Goal: Transaction & Acquisition: Purchase product/service

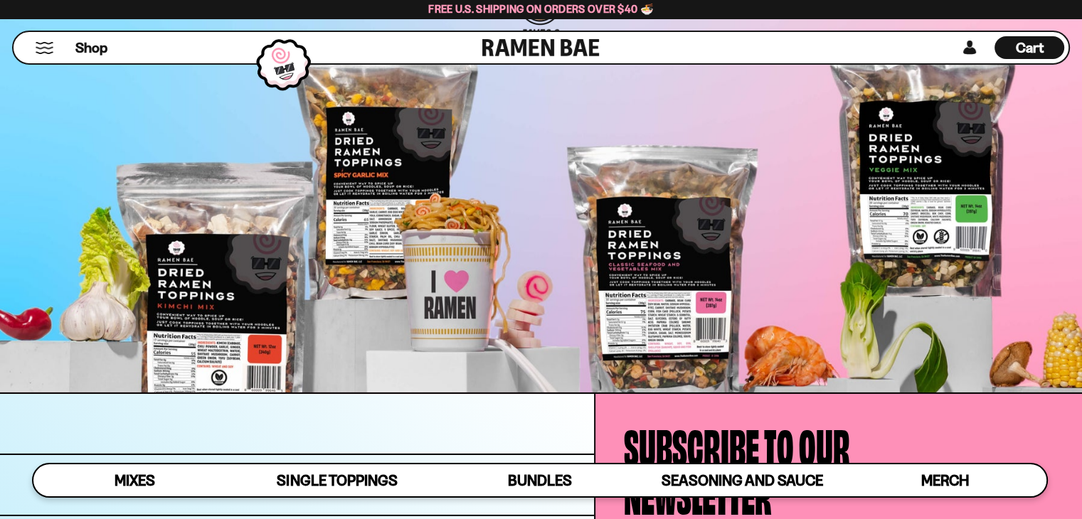
scroll to position [4647, 0]
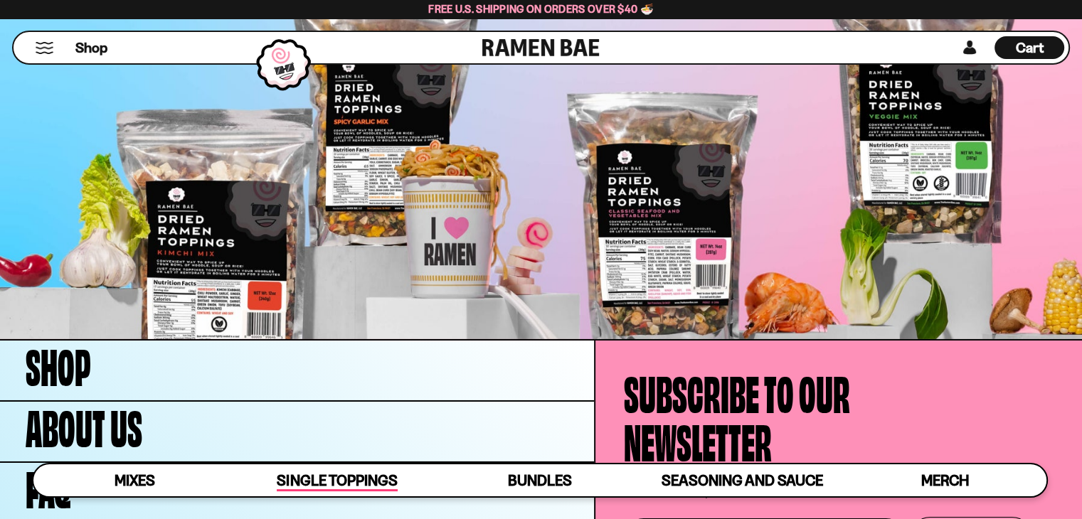
click at [350, 481] on span "Single Toppings" at bounding box center [337, 482] width 120 height 20
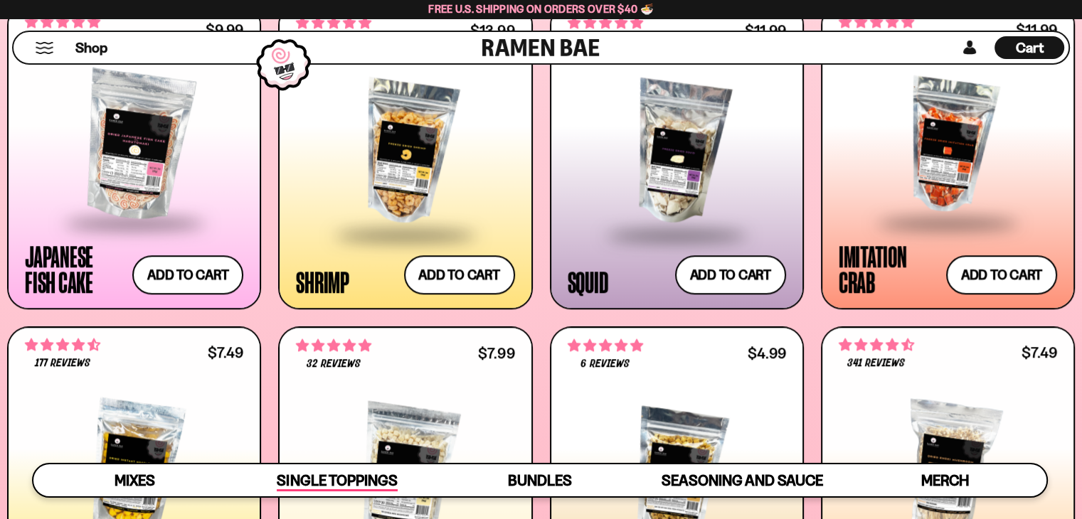
scroll to position [1368, 0]
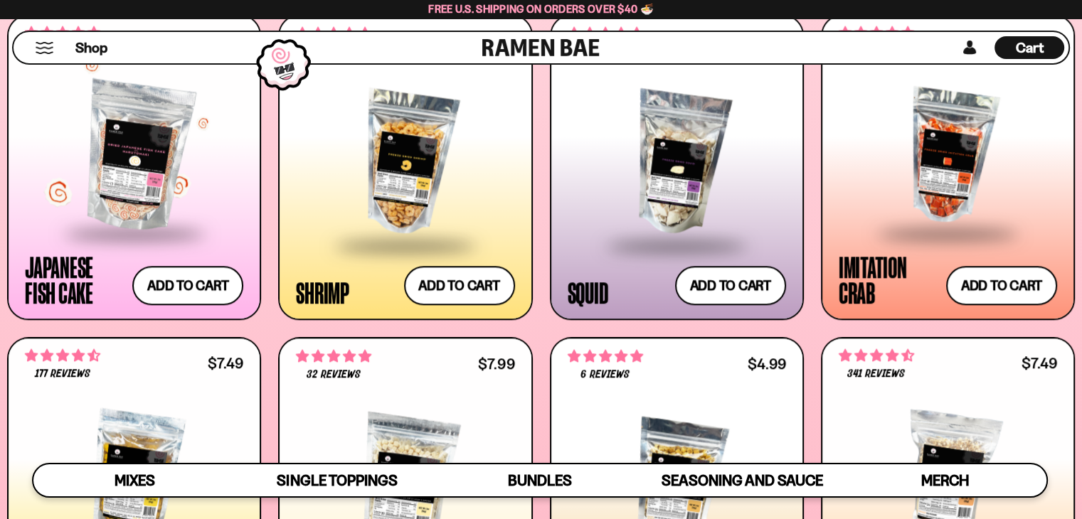
click at [186, 197] on div at bounding box center [134, 156] width 218 height 151
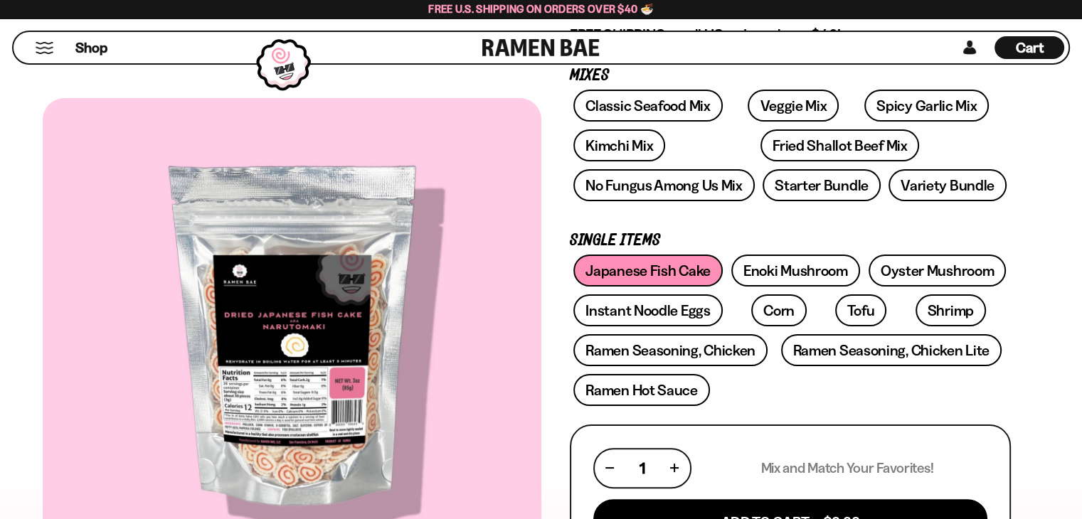
scroll to position [142, 0]
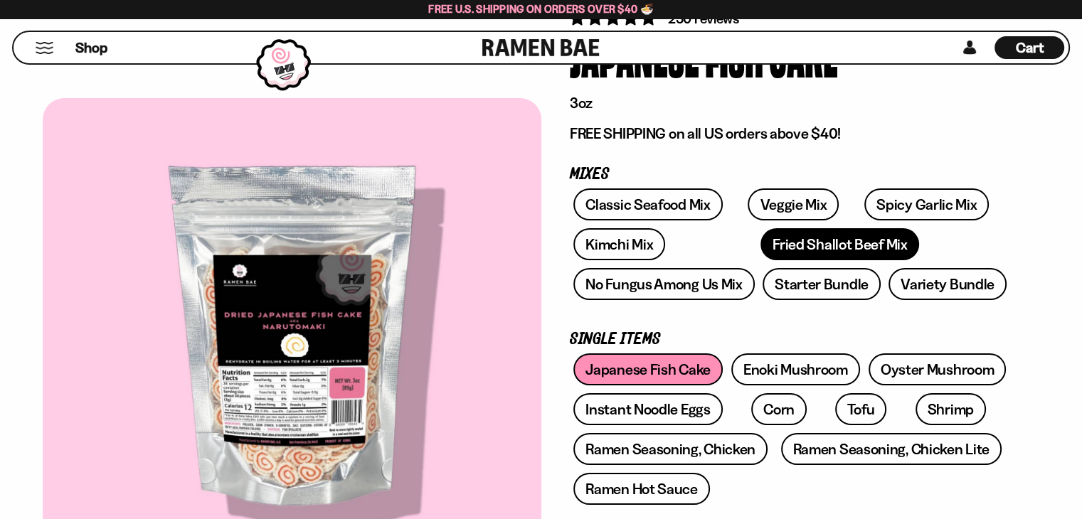
click at [797, 252] on link "Fried Shallot Beef Mix" at bounding box center [839, 244] width 159 height 32
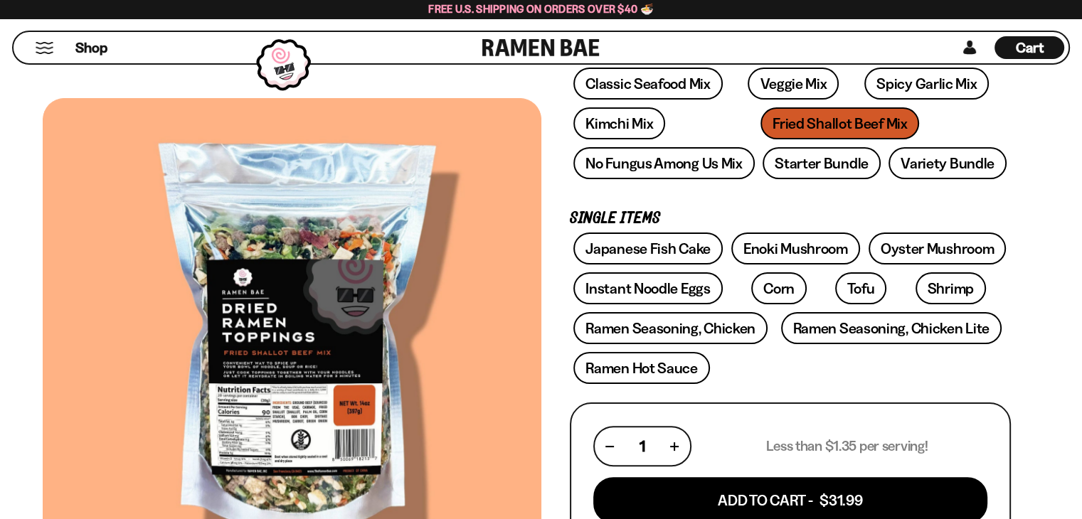
scroll to position [142, 0]
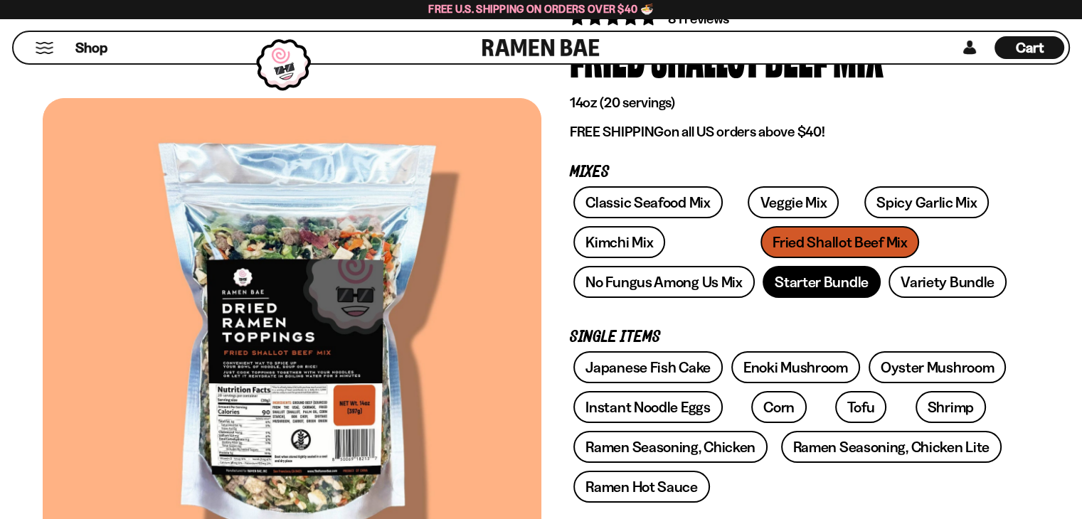
click at [836, 282] on link "Starter Bundle" at bounding box center [821, 282] width 118 height 32
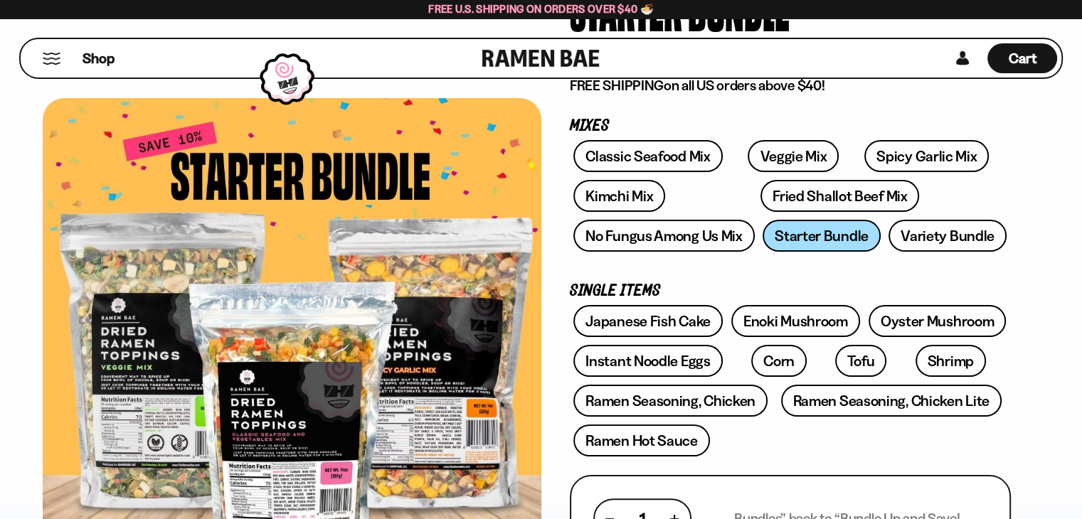
scroll to position [213, 0]
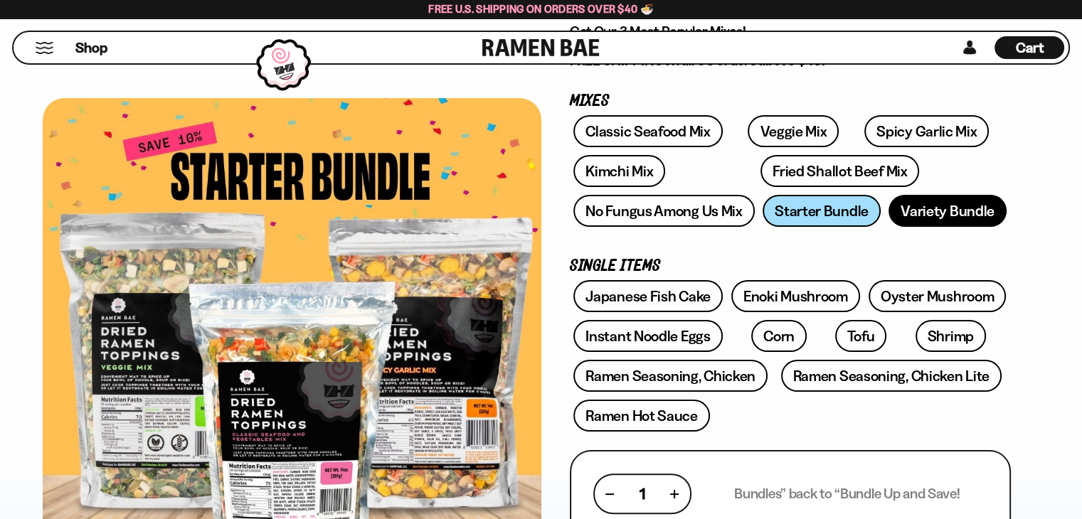
click at [932, 208] on link "Variety Bundle" at bounding box center [947, 211] width 118 height 32
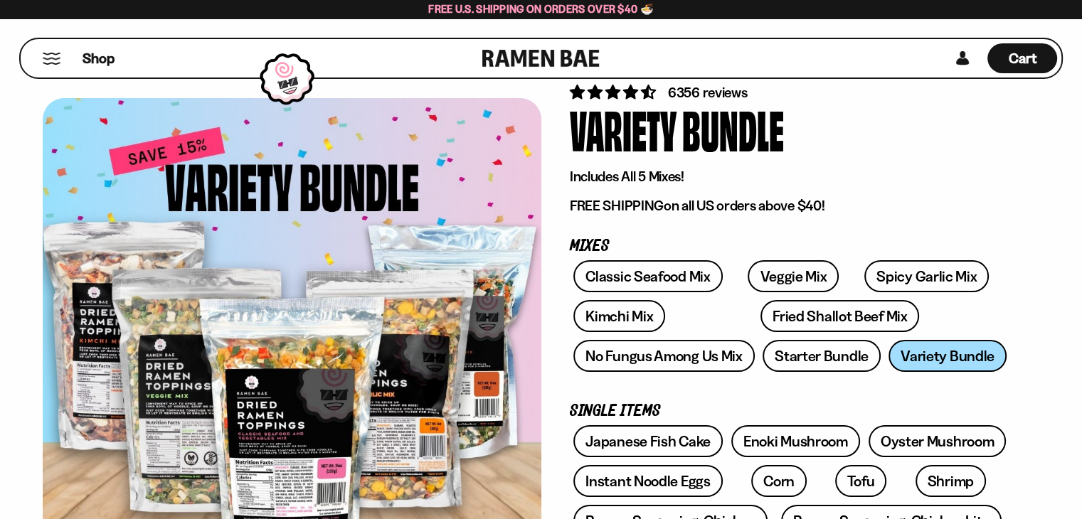
scroll to position [71, 0]
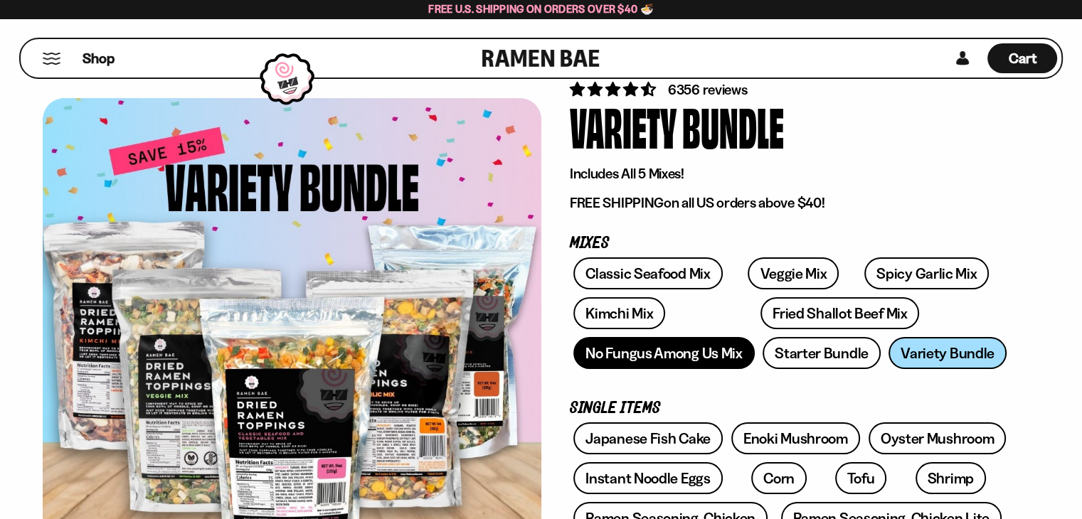
click at [694, 358] on link "No Fungus Among Us Mix" at bounding box center [663, 353] width 181 height 32
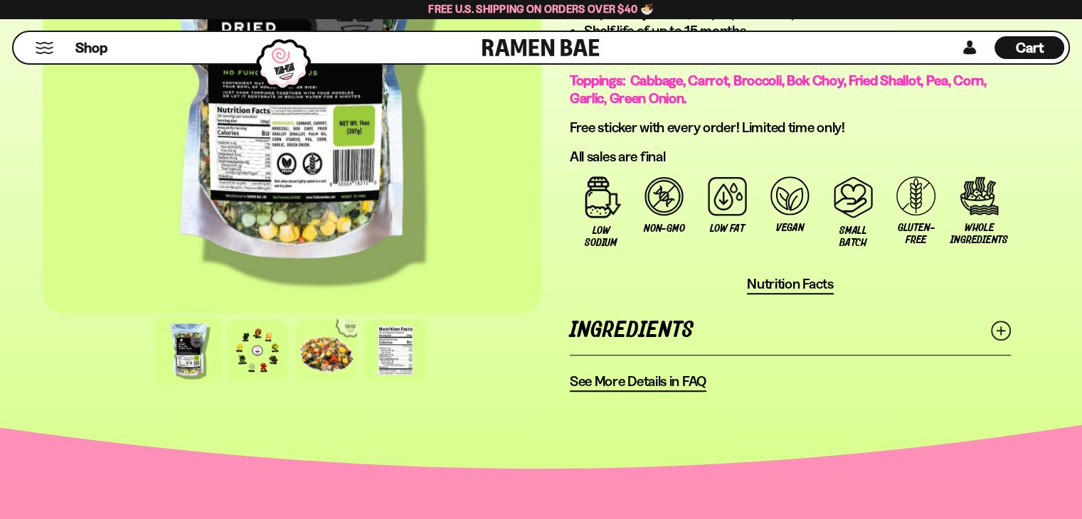
scroll to position [1067, 0]
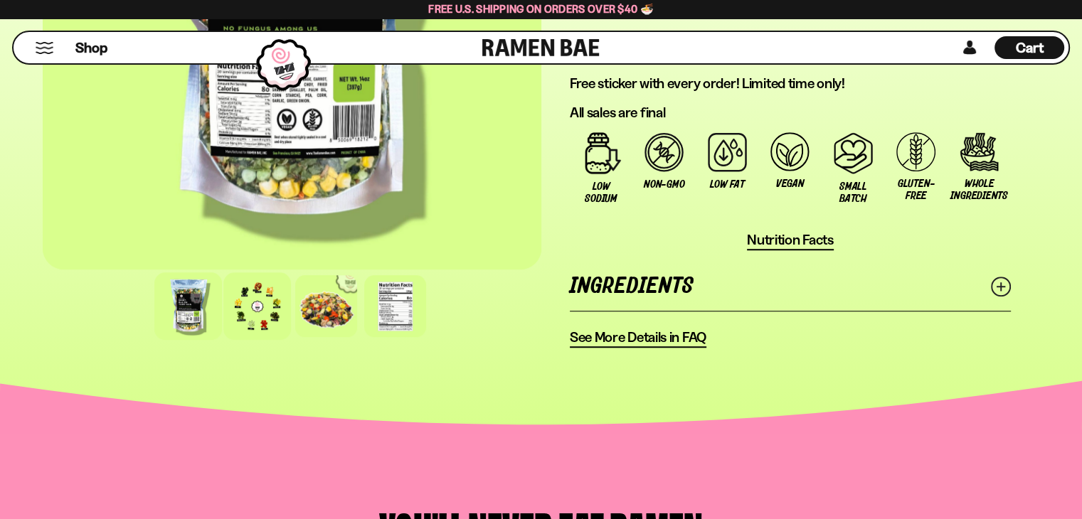
click at [238, 319] on div at bounding box center [257, 306] width 68 height 68
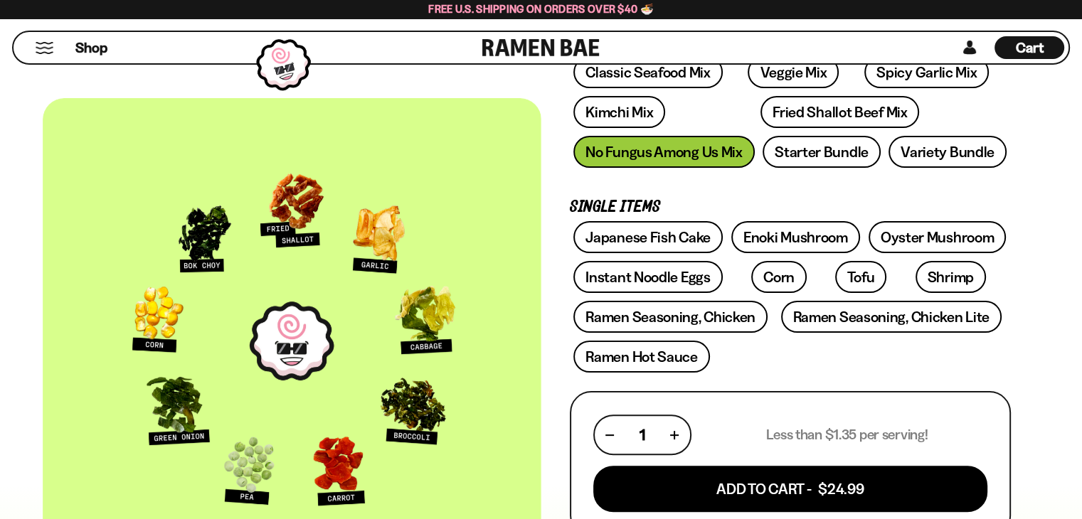
scroll to position [285, 0]
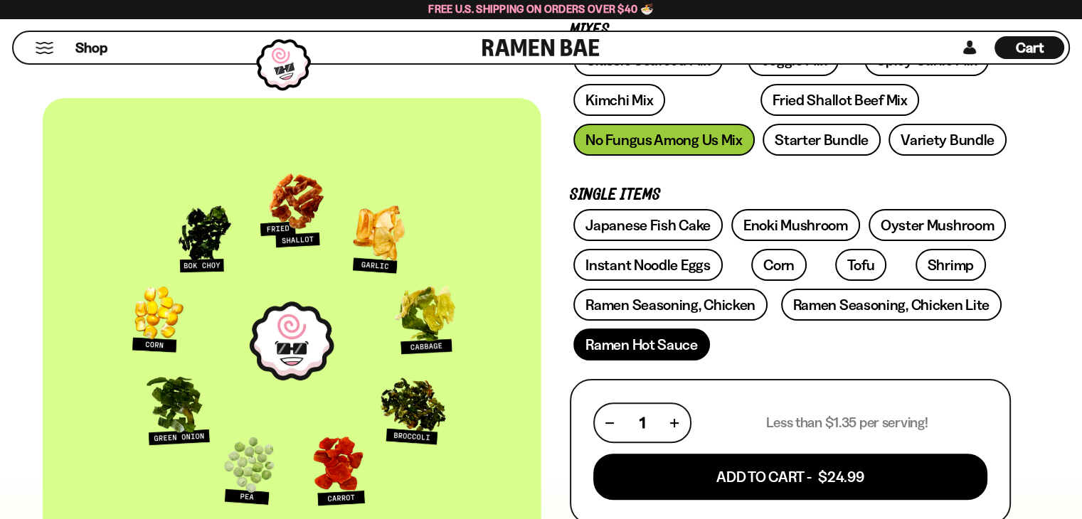
click at [634, 351] on link "Ramen Hot Sauce" at bounding box center [641, 345] width 137 height 32
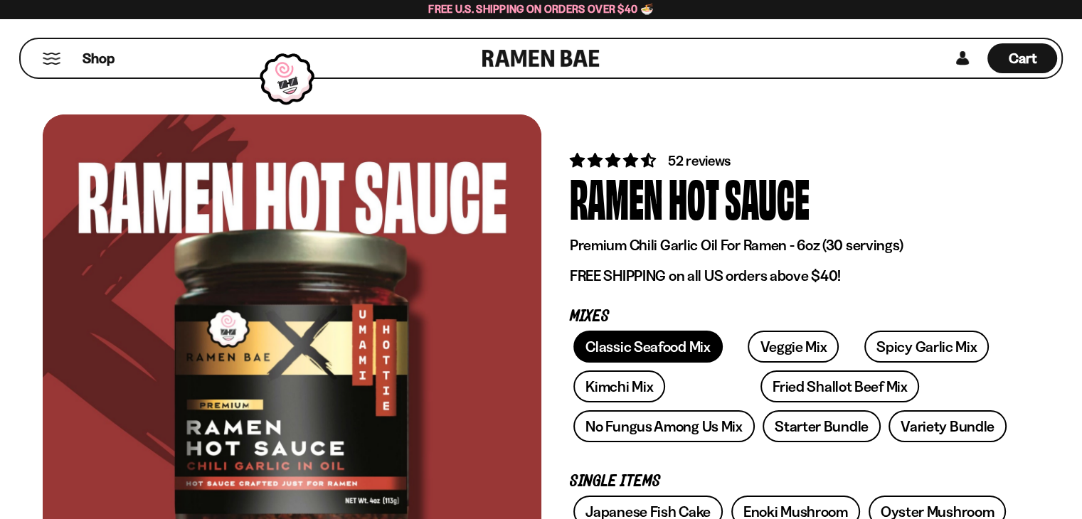
click at [674, 331] on link "Classic Seafood Mix" at bounding box center [647, 347] width 149 height 32
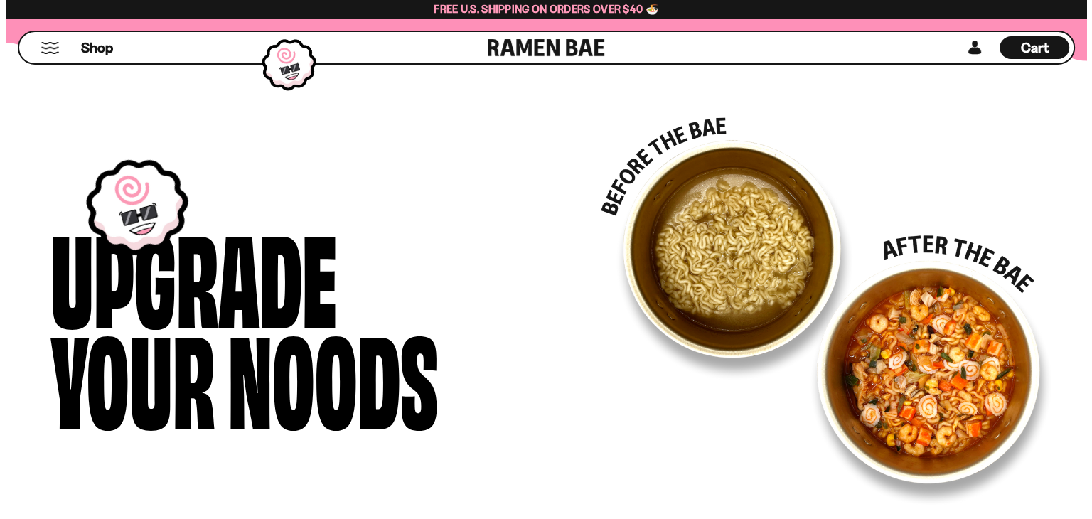
scroll to position [1920, 0]
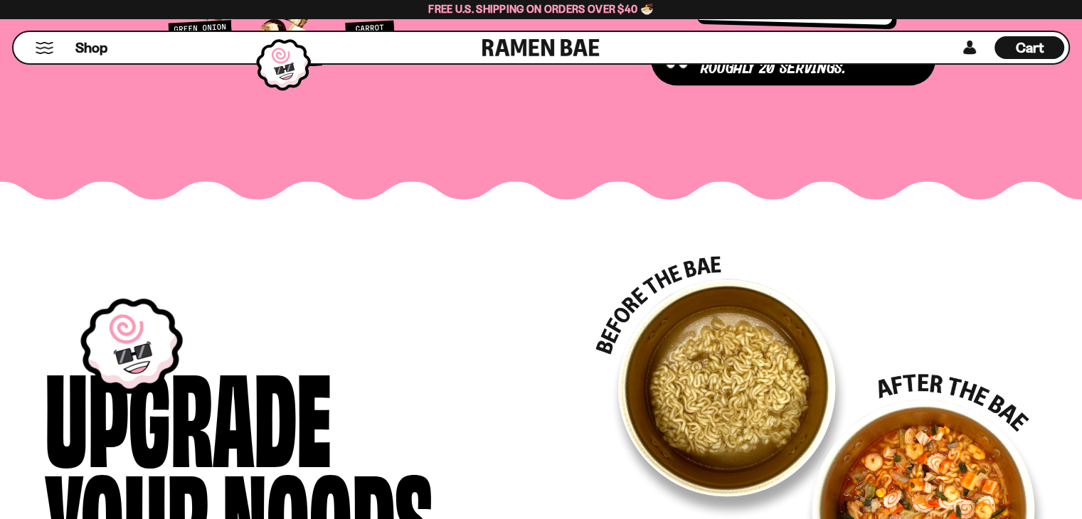
click at [45, 53] on div "Shop" at bounding box center [250, 47] width 464 height 31
click at [48, 44] on button "Mobile Menu Trigger" at bounding box center [44, 48] width 19 height 12
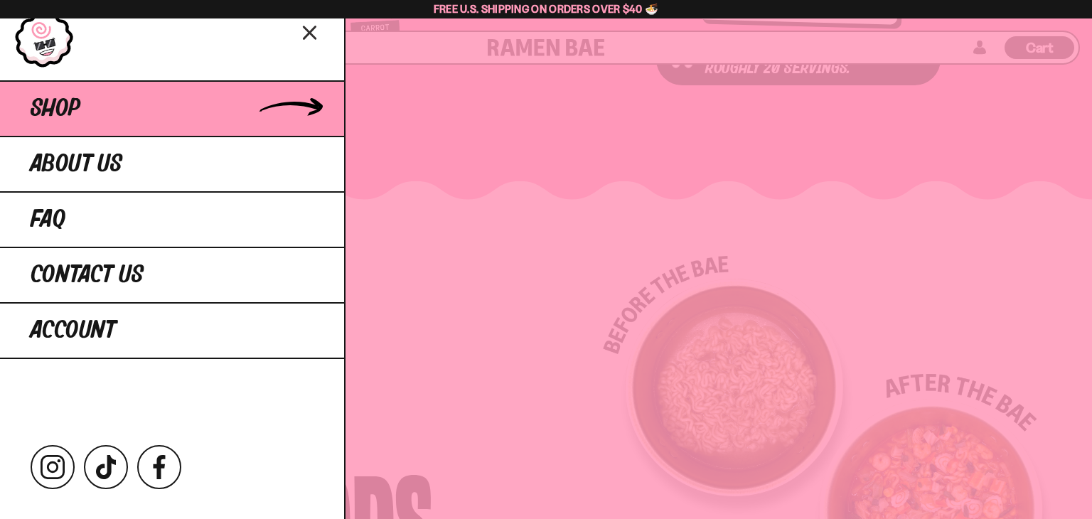
click at [84, 110] on link "Shop" at bounding box center [172, 107] width 344 height 55
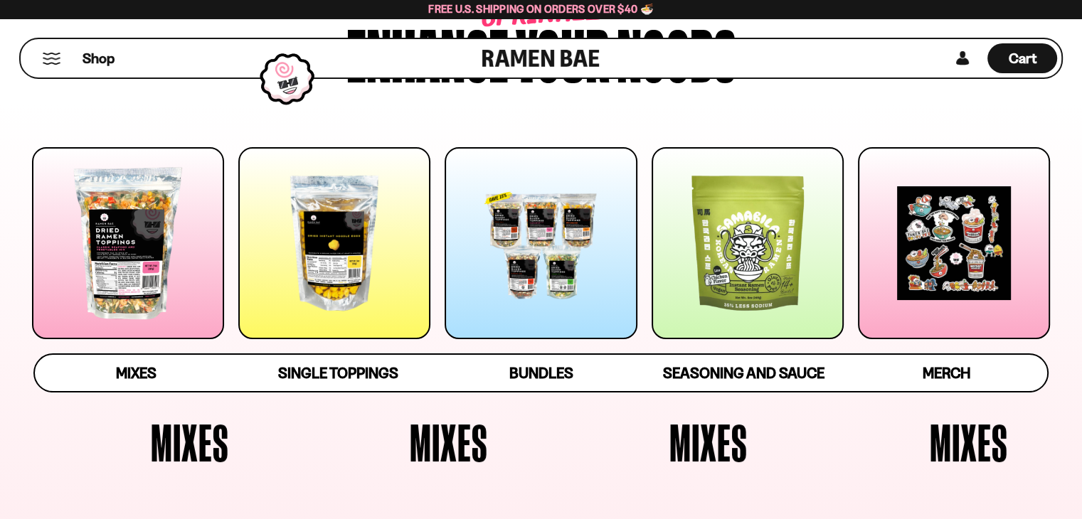
scroll to position [142, 0]
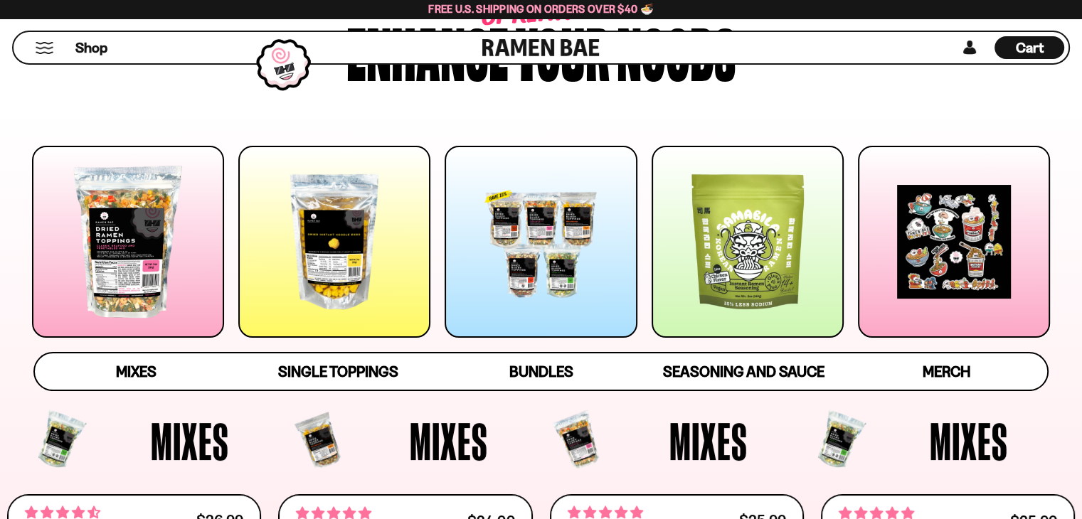
click at [161, 280] on div at bounding box center [128, 242] width 192 height 192
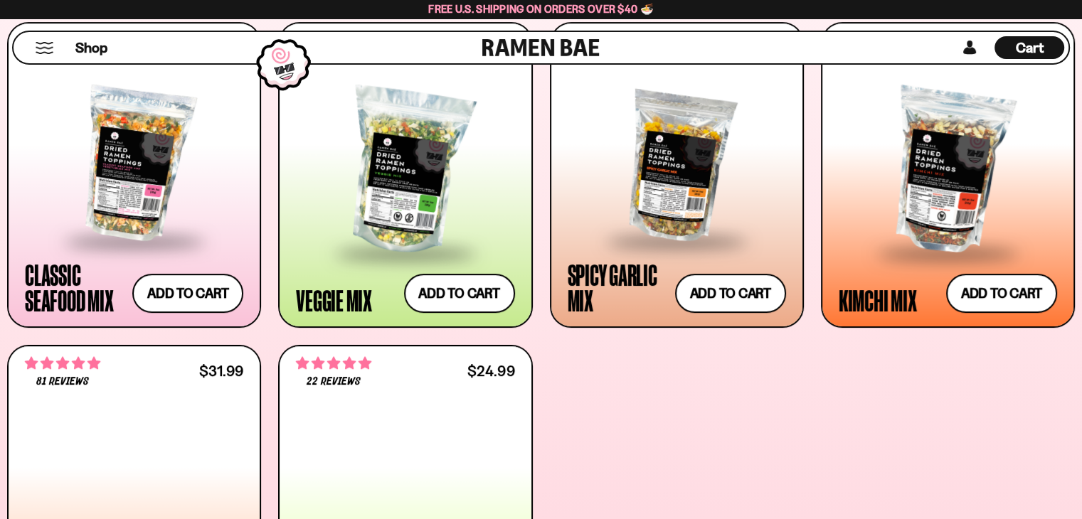
scroll to position [622, 0]
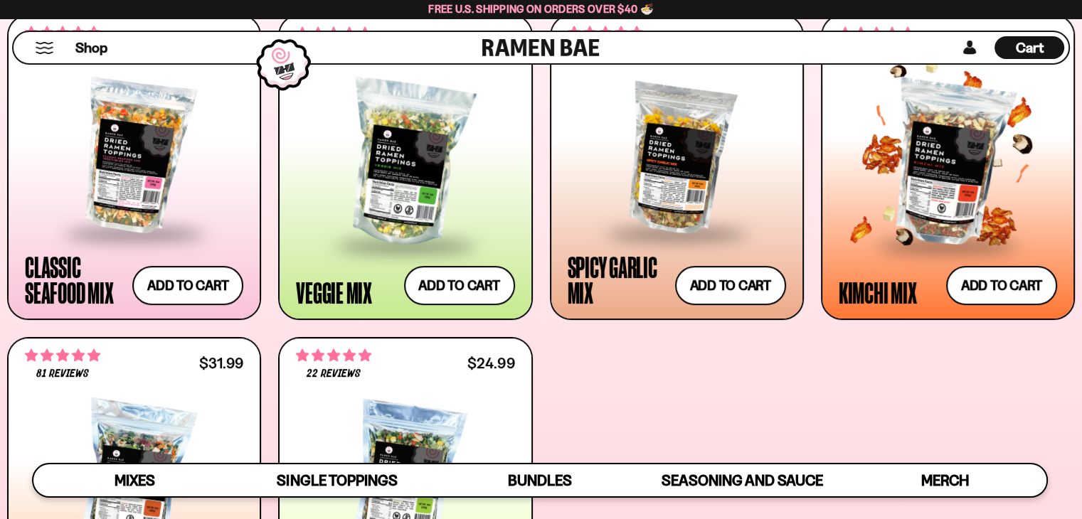
click at [999, 225] on span at bounding box center [948, 246] width 174 height 50
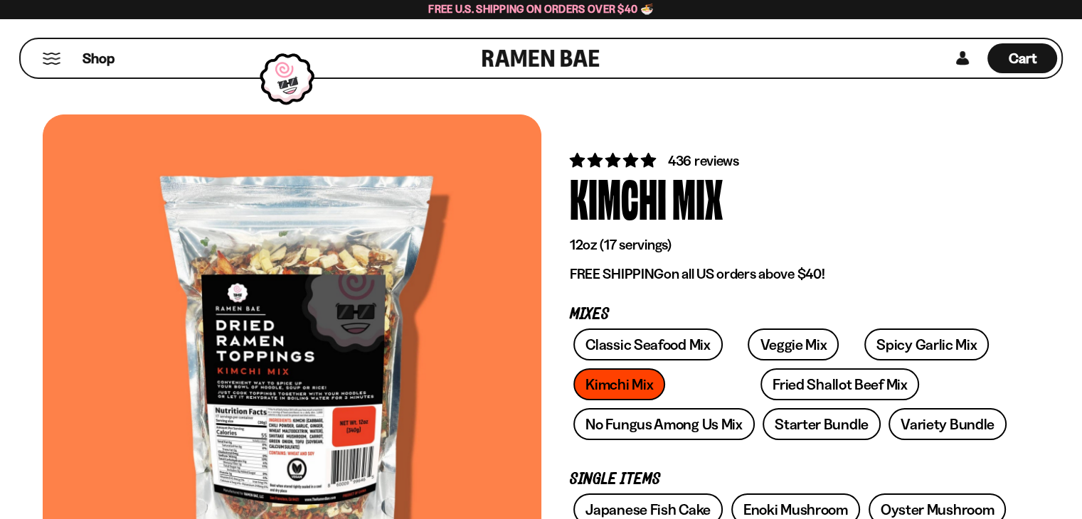
click at [723, 156] on span "436 reviews" at bounding box center [703, 160] width 71 height 17
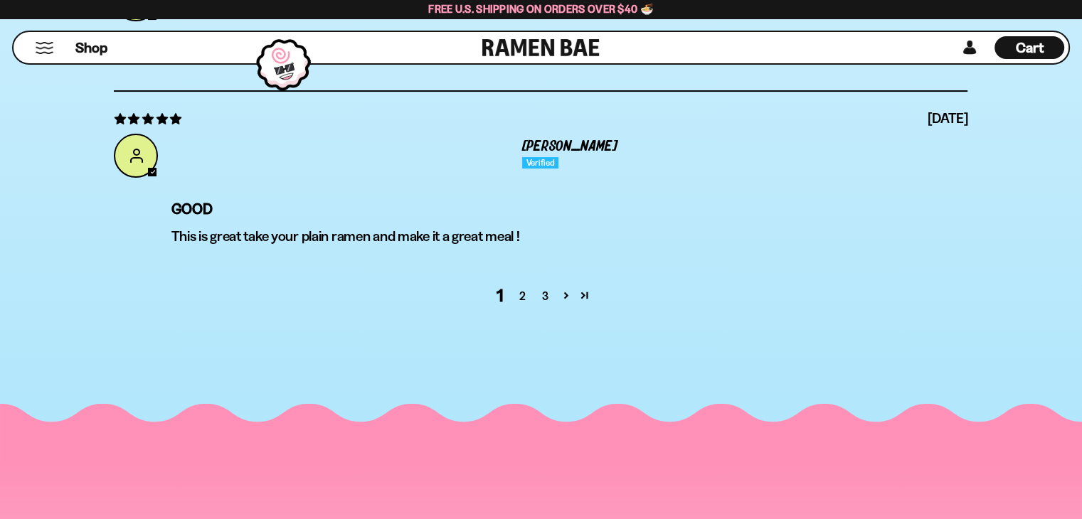
scroll to position [5669, 0]
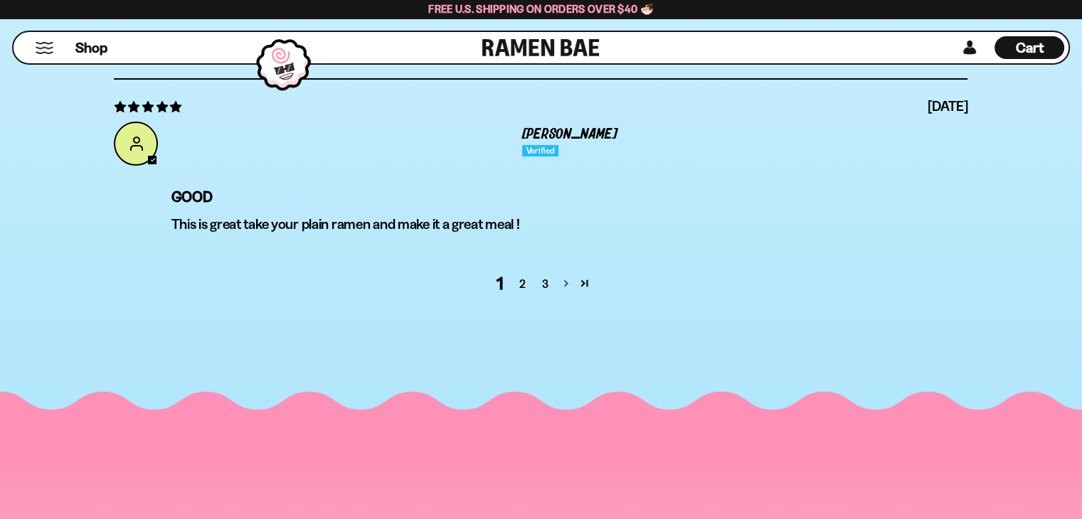
click at [568, 279] on link "Page 2" at bounding box center [565, 283] width 18 height 18
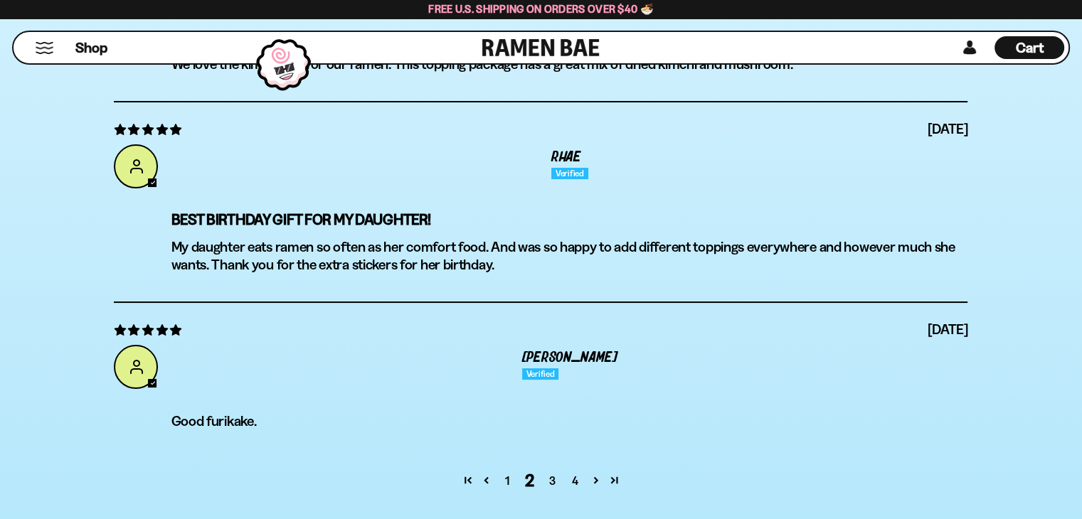
scroll to position [5517, 0]
click at [597, 478] on link "Page 3" at bounding box center [595, 479] width 18 height 18
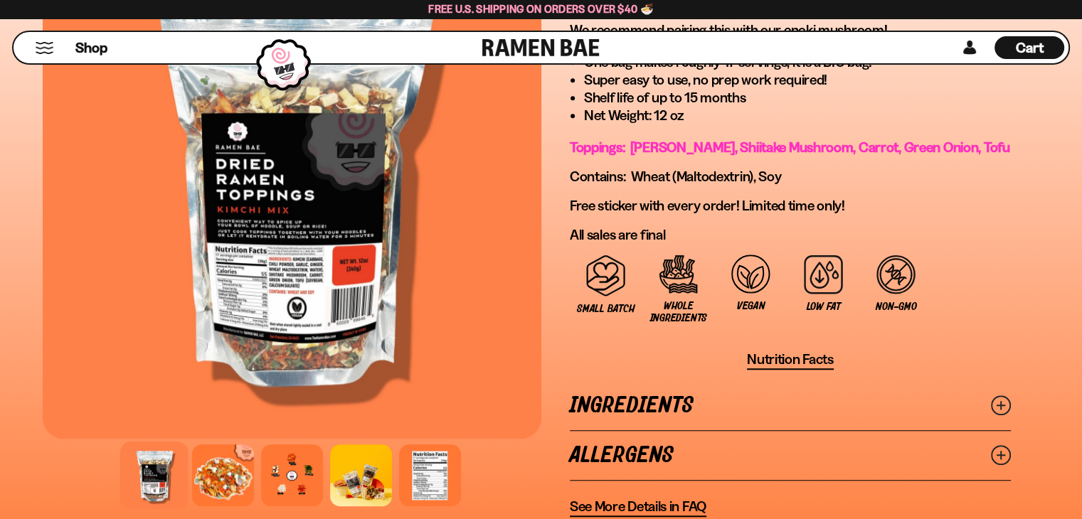
scroll to position [965, 0]
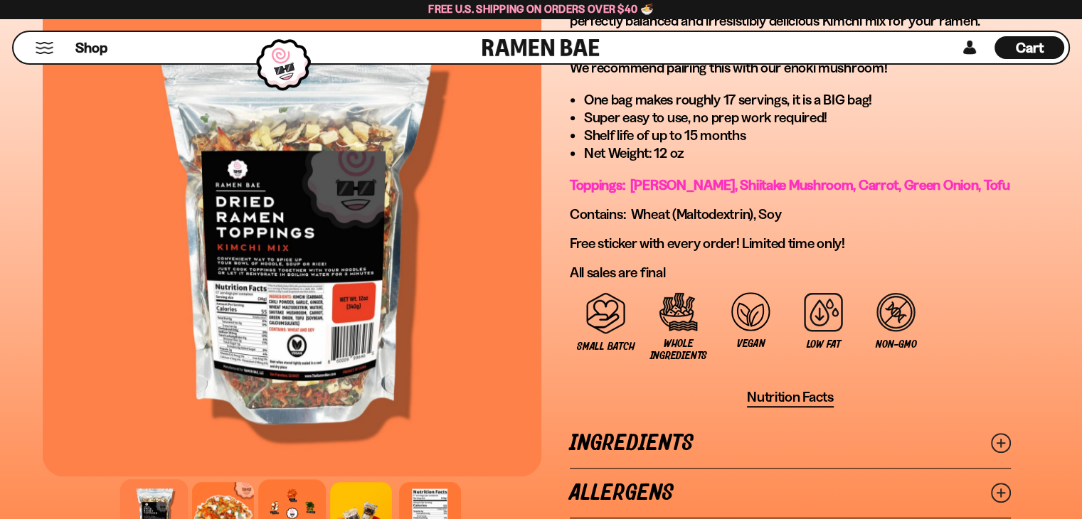
click at [285, 489] on div at bounding box center [292, 513] width 68 height 68
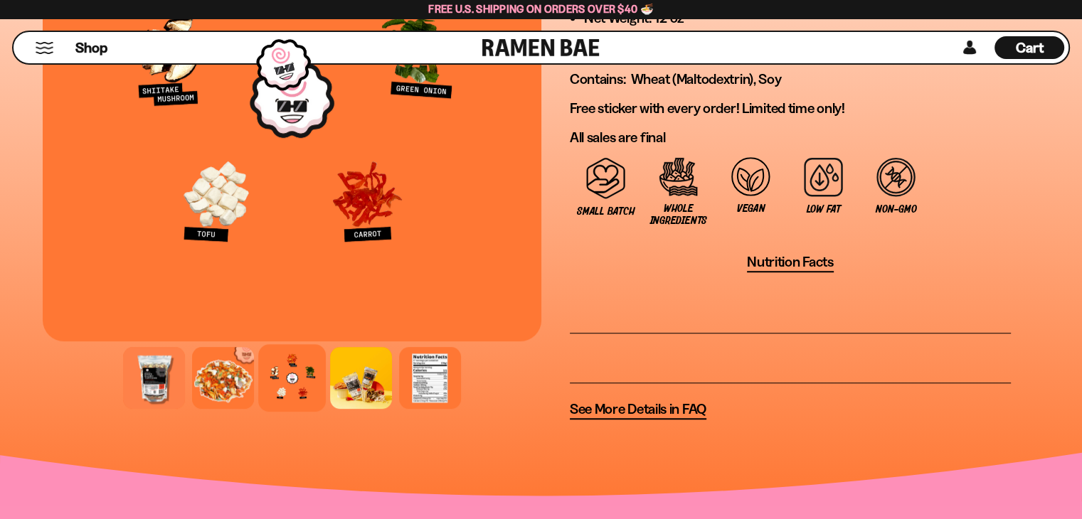
scroll to position [1107, 0]
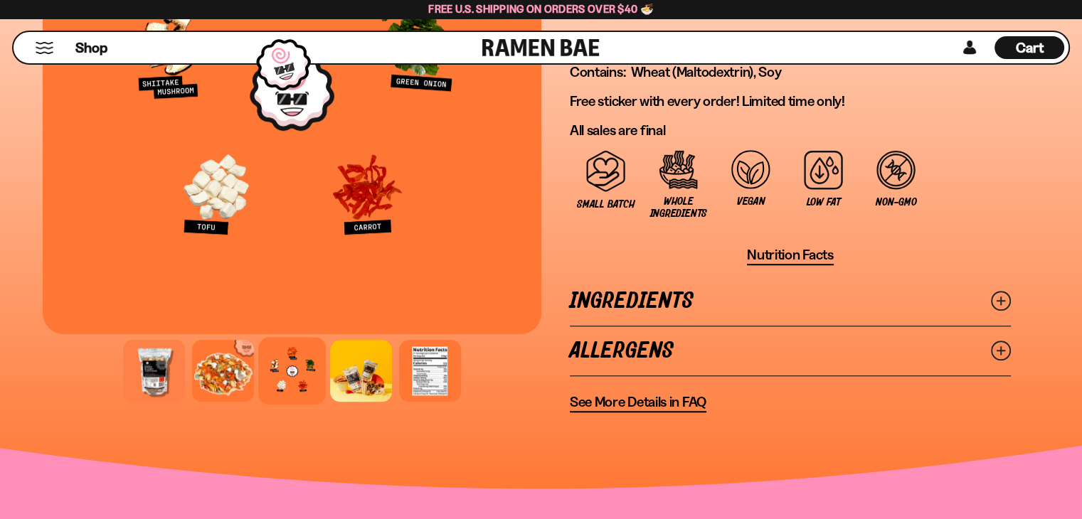
click at [709, 302] on link "Ingredients" at bounding box center [790, 301] width 441 height 49
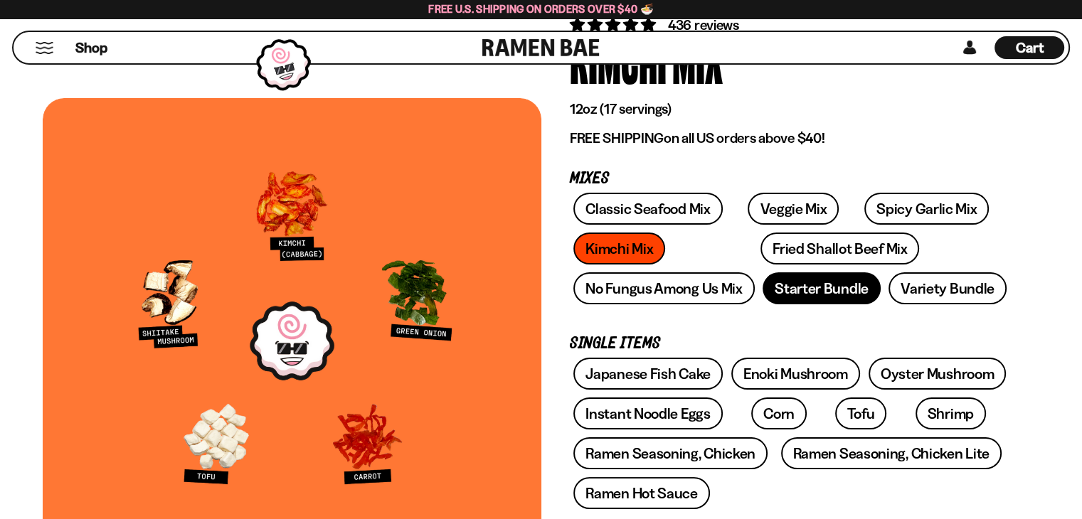
scroll to position [255, 0]
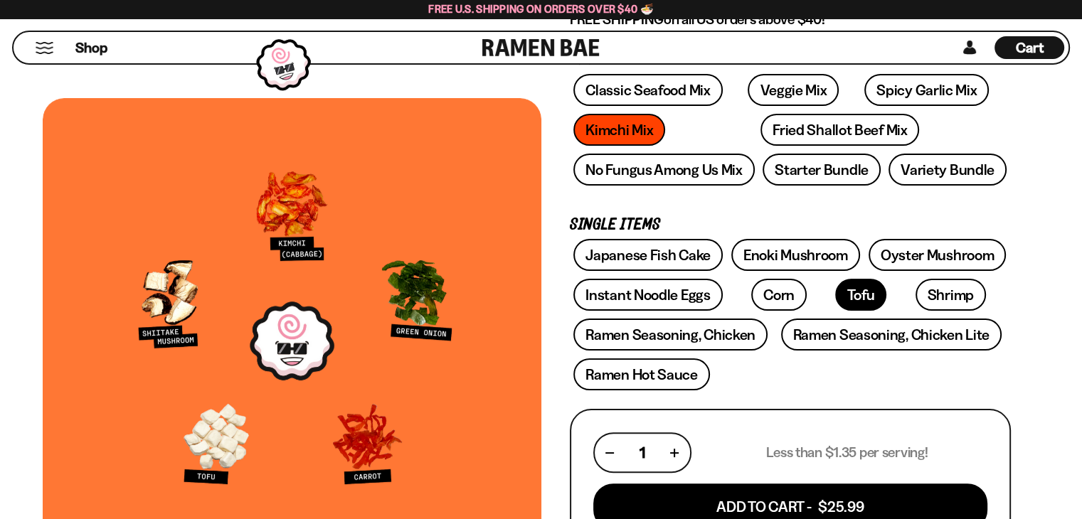
click at [835, 297] on link "Tofu" at bounding box center [860, 295] width 51 height 32
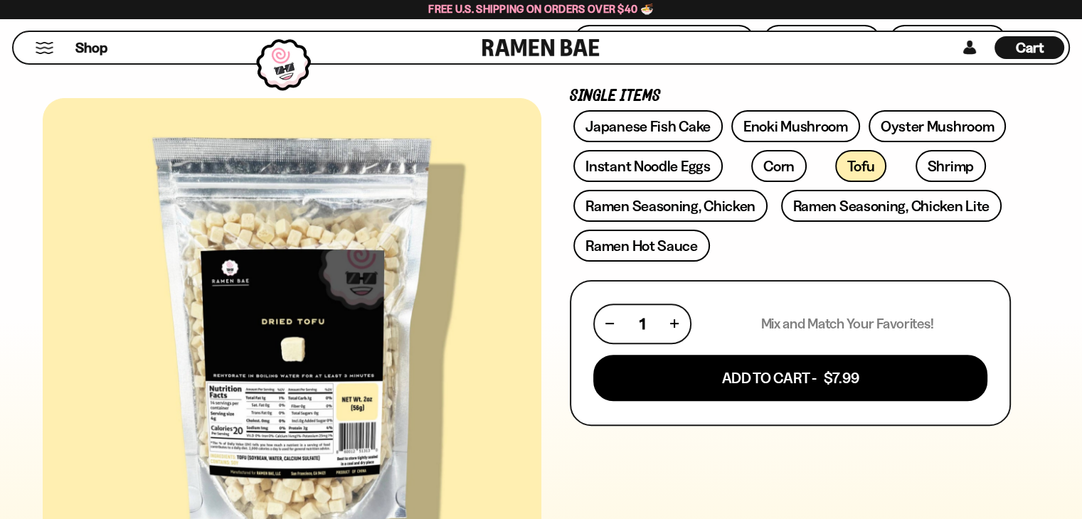
scroll to position [356, 0]
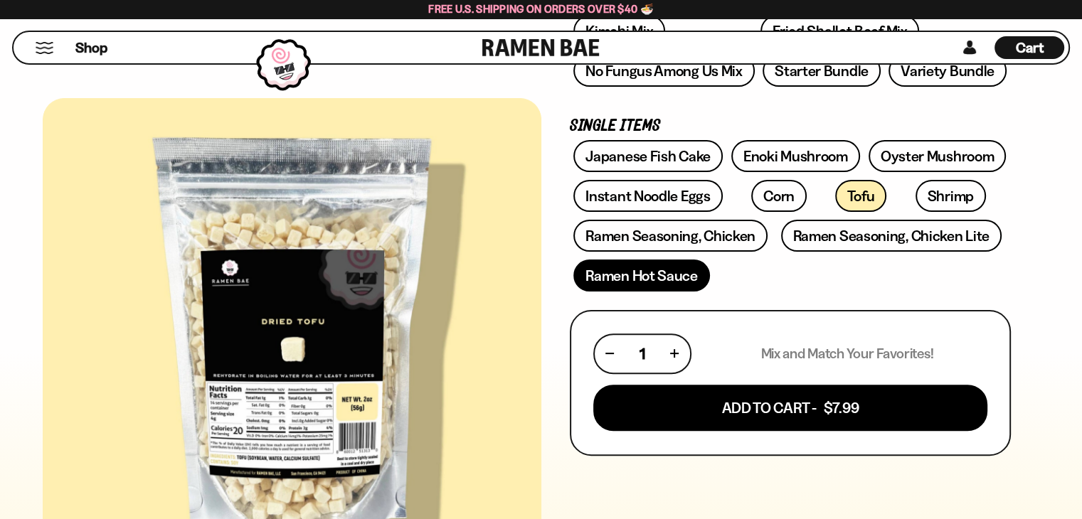
click at [666, 265] on link "Ramen Hot Sauce" at bounding box center [641, 276] width 137 height 32
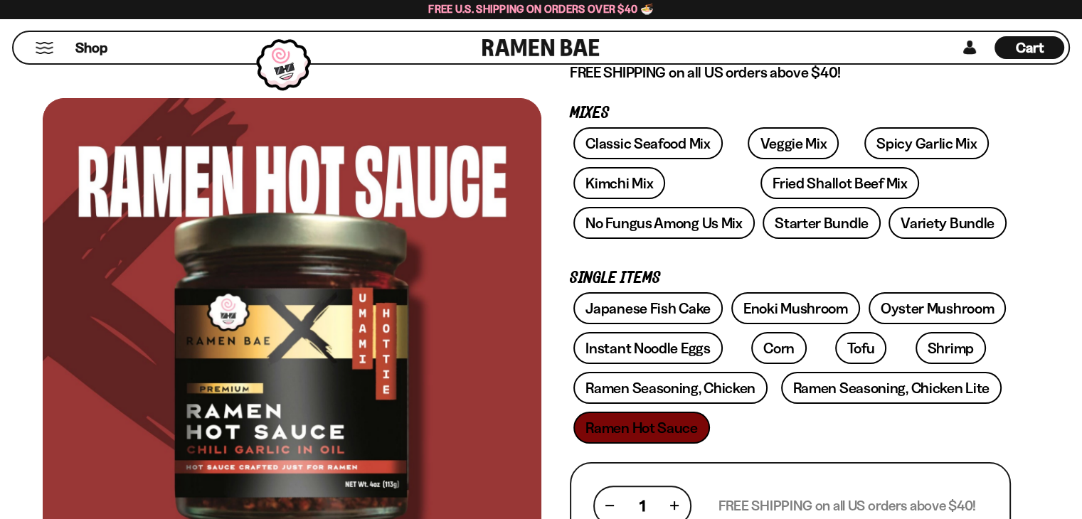
scroll to position [213, 0]
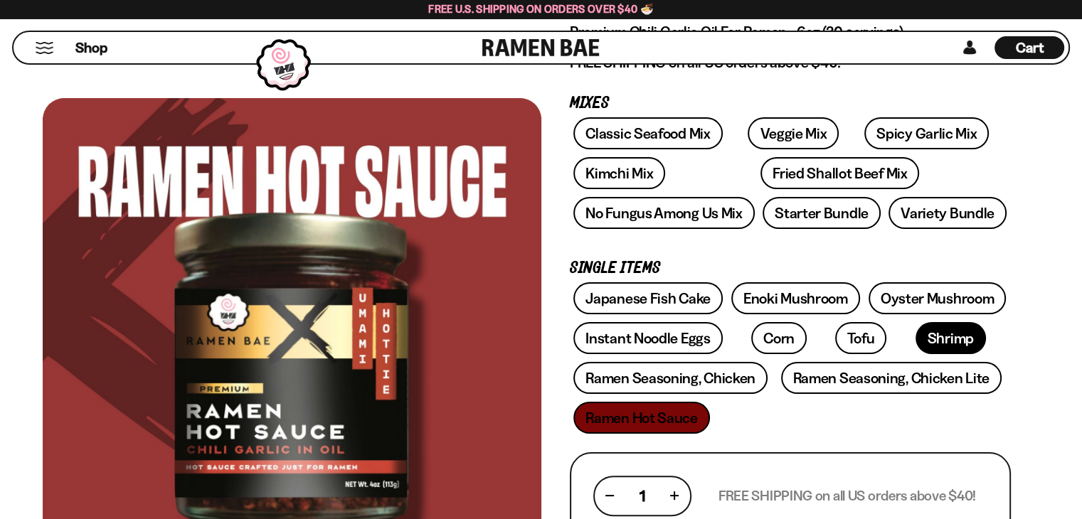
click at [915, 331] on link "Shrimp" at bounding box center [950, 338] width 70 height 32
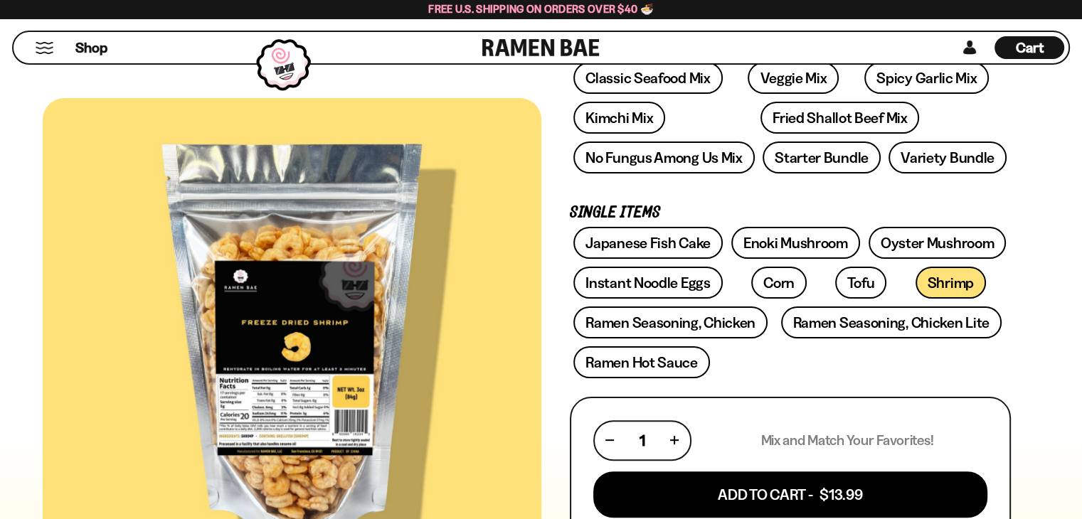
scroll to position [356, 0]
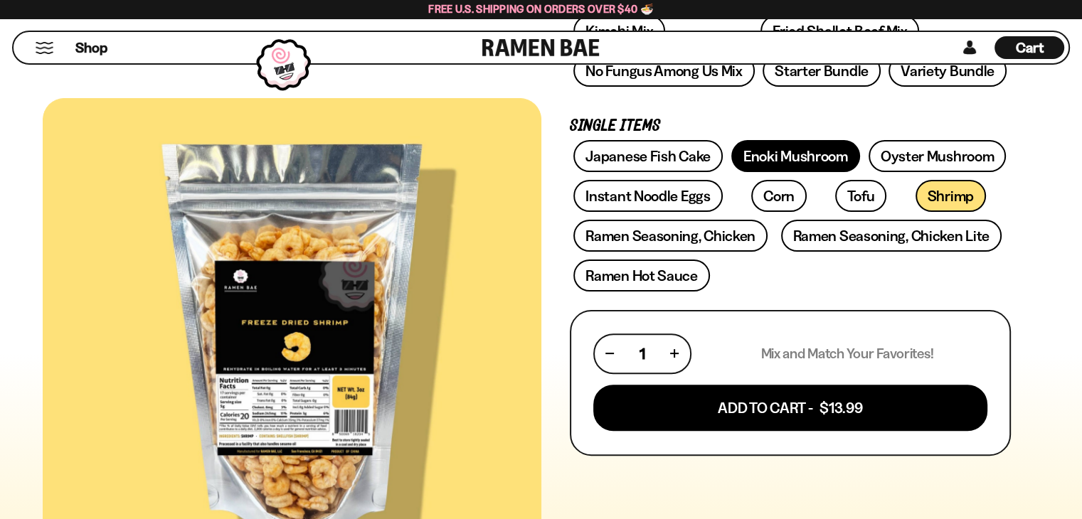
click at [820, 167] on link "Enoki Mushroom" at bounding box center [795, 156] width 129 height 32
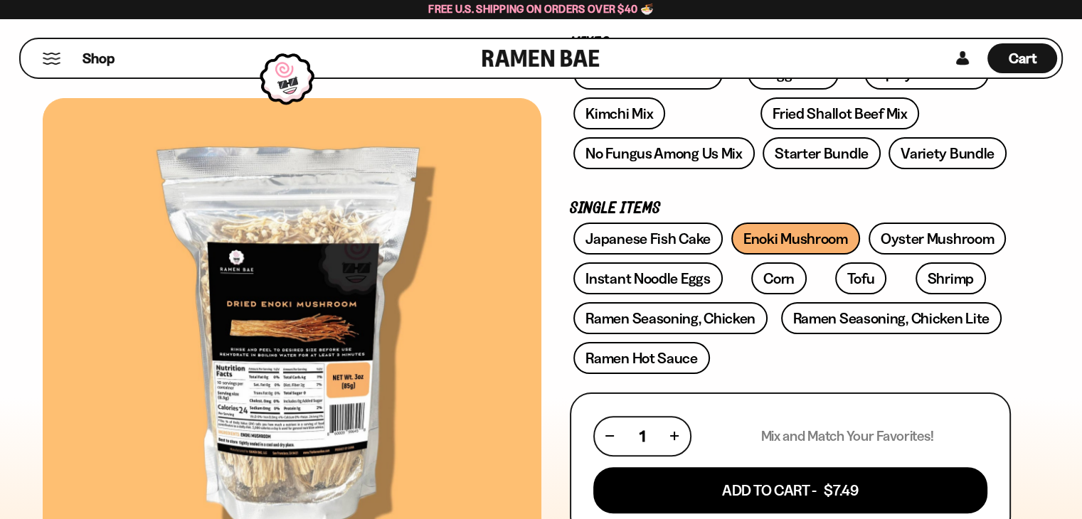
scroll to position [285, 0]
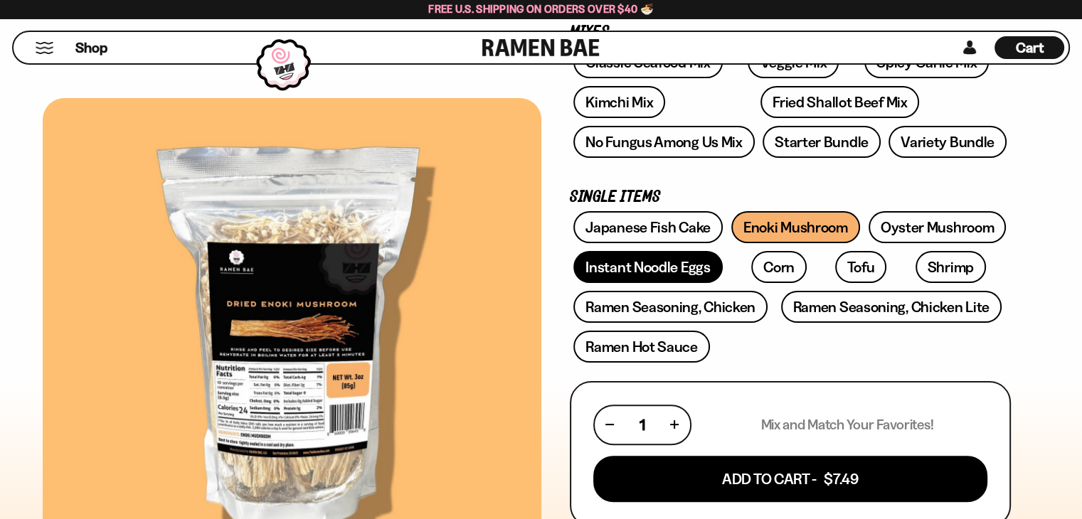
click at [646, 264] on link "Instant Noodle Eggs" at bounding box center [647, 267] width 149 height 32
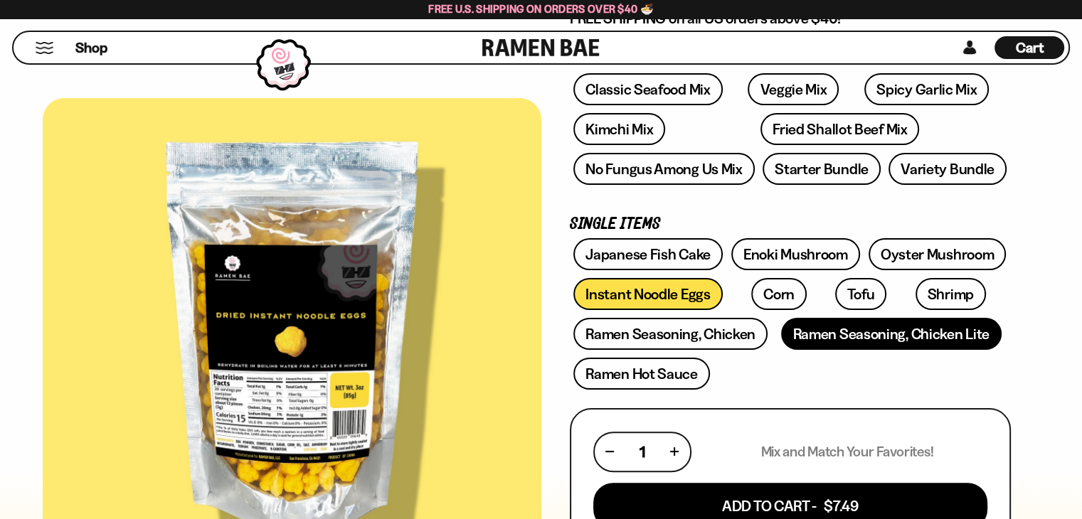
scroll to position [285, 0]
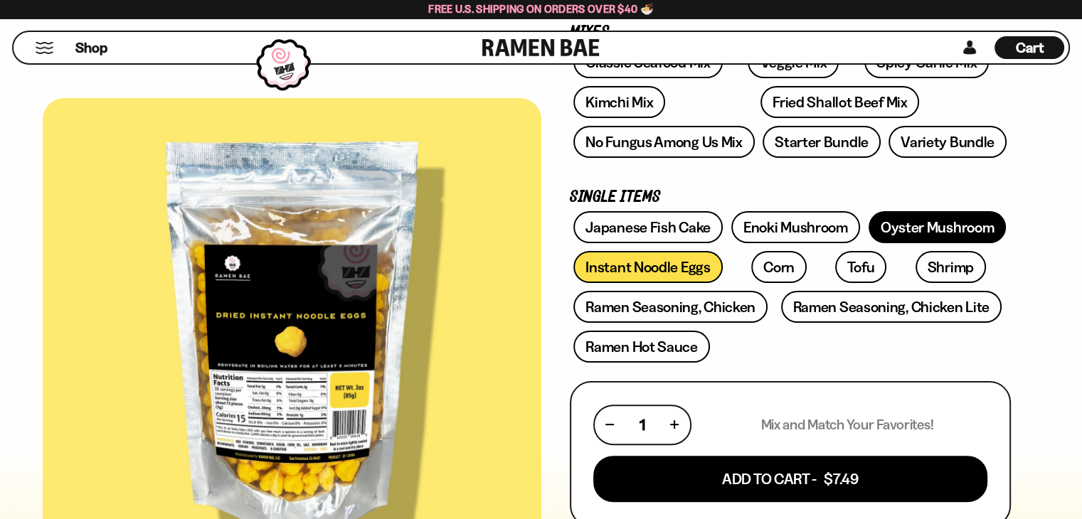
click at [942, 217] on link "Oyster Mushroom" at bounding box center [937, 227] width 138 height 32
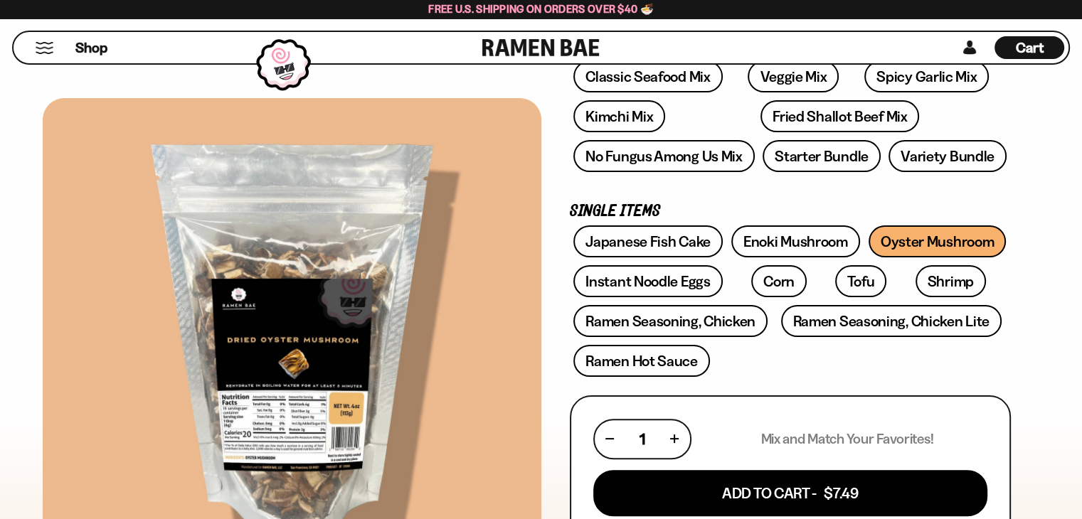
scroll to position [285, 0]
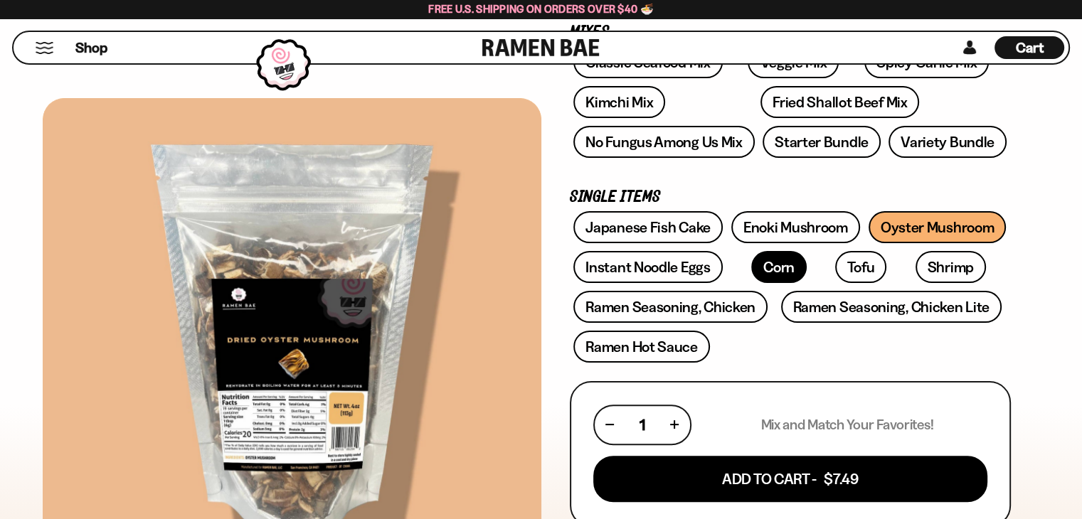
click at [753, 268] on link "Corn" at bounding box center [778, 267] width 55 height 32
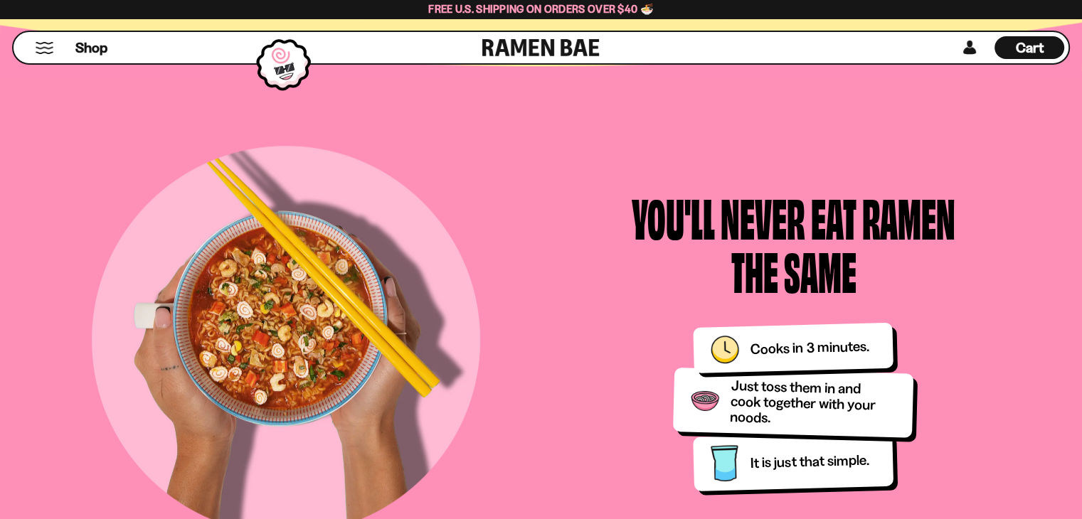
scroll to position [925, 0]
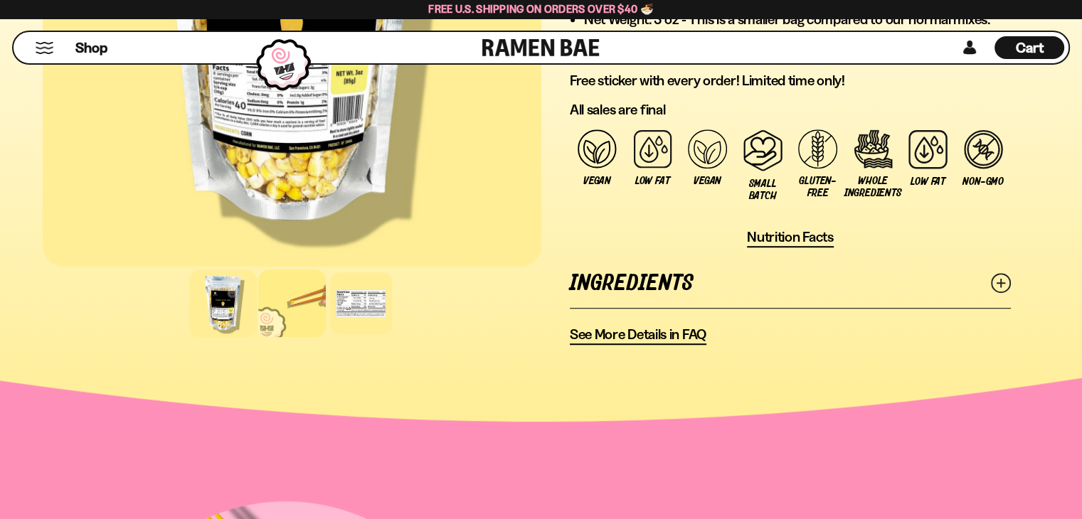
click at [313, 299] on div at bounding box center [292, 304] width 68 height 68
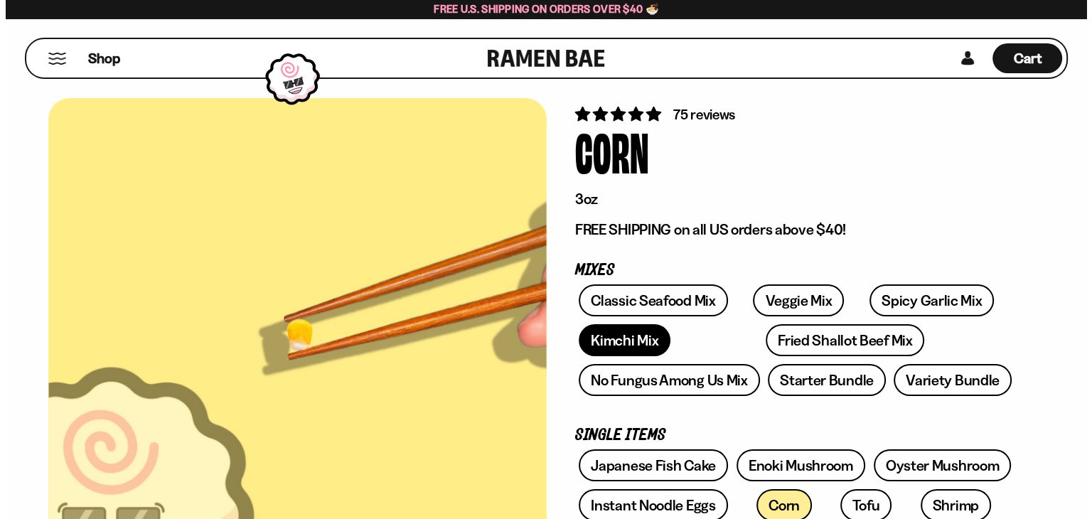
scroll to position [0, 0]
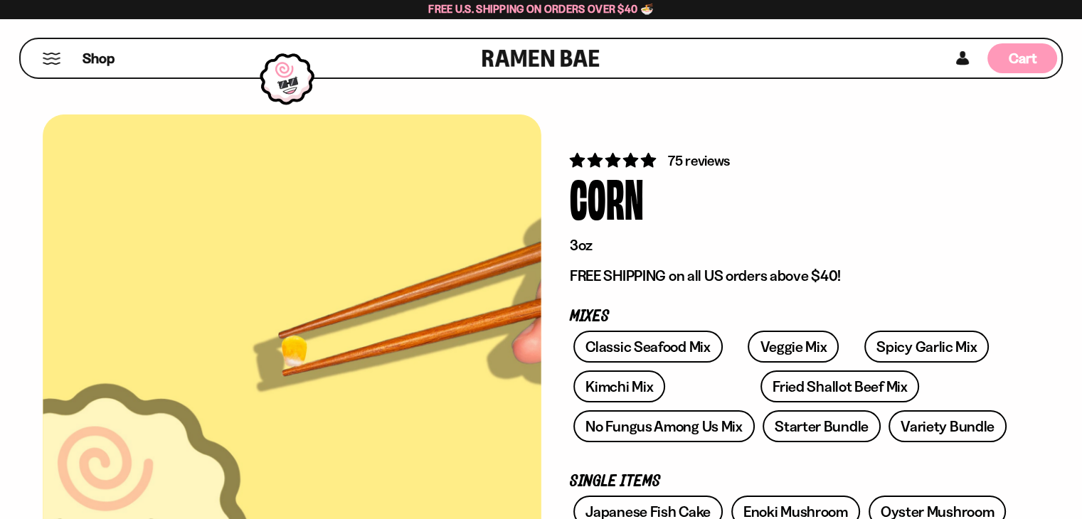
click at [1027, 60] on span "Cart" at bounding box center [1023, 58] width 28 height 17
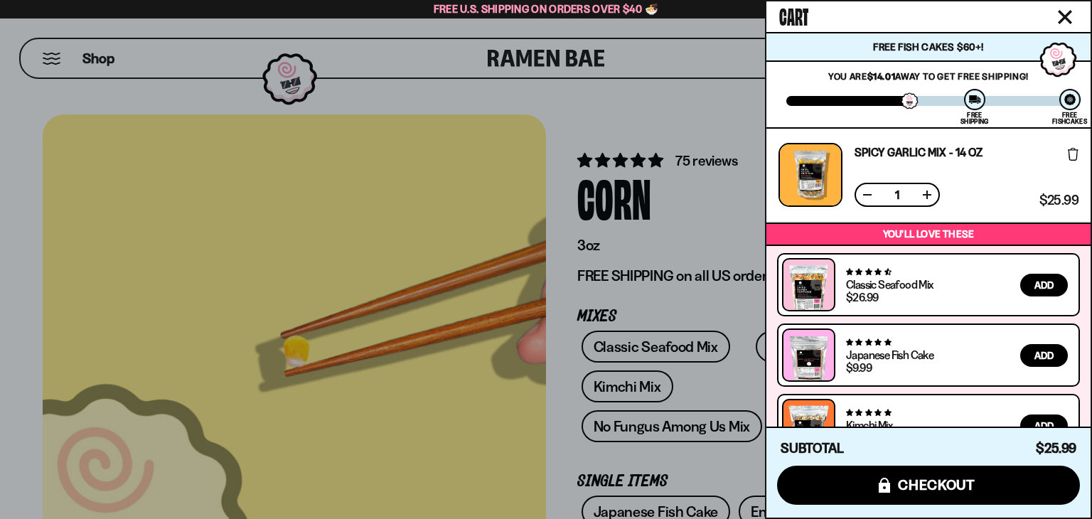
click at [919, 149] on link "Spicy Garlic Mix - 14 oz" at bounding box center [919, 152] width 128 height 11
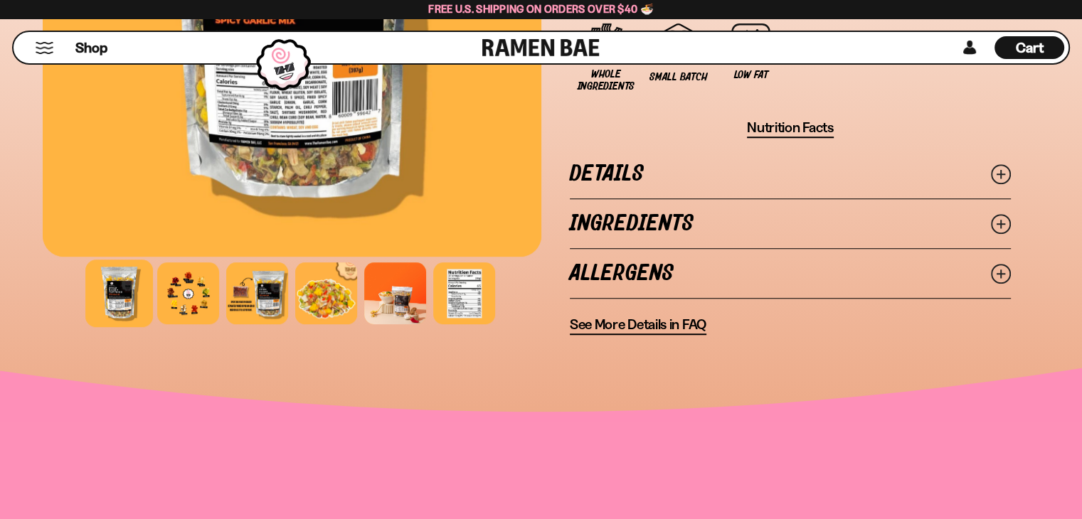
scroll to position [1209, 0]
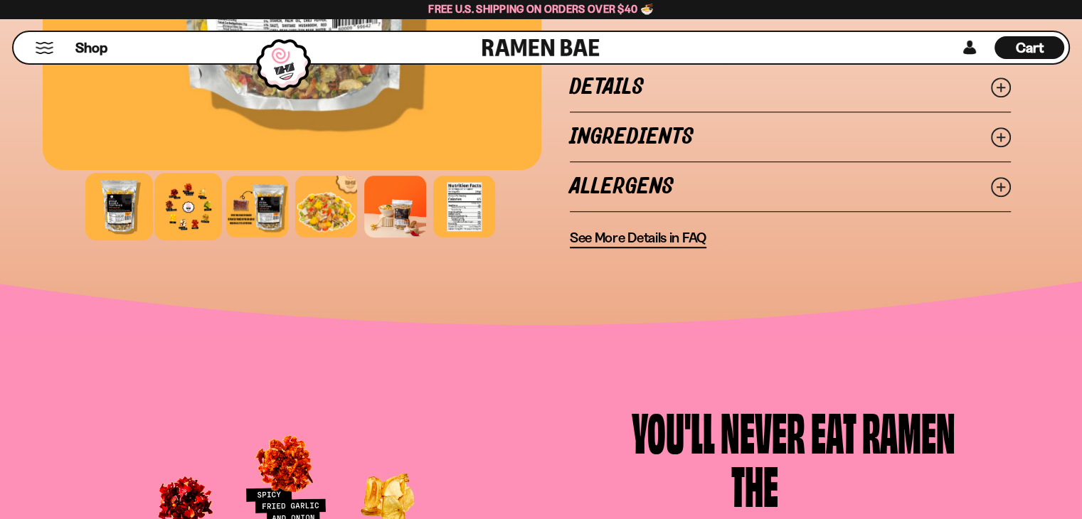
click at [176, 201] on div at bounding box center [188, 207] width 68 height 68
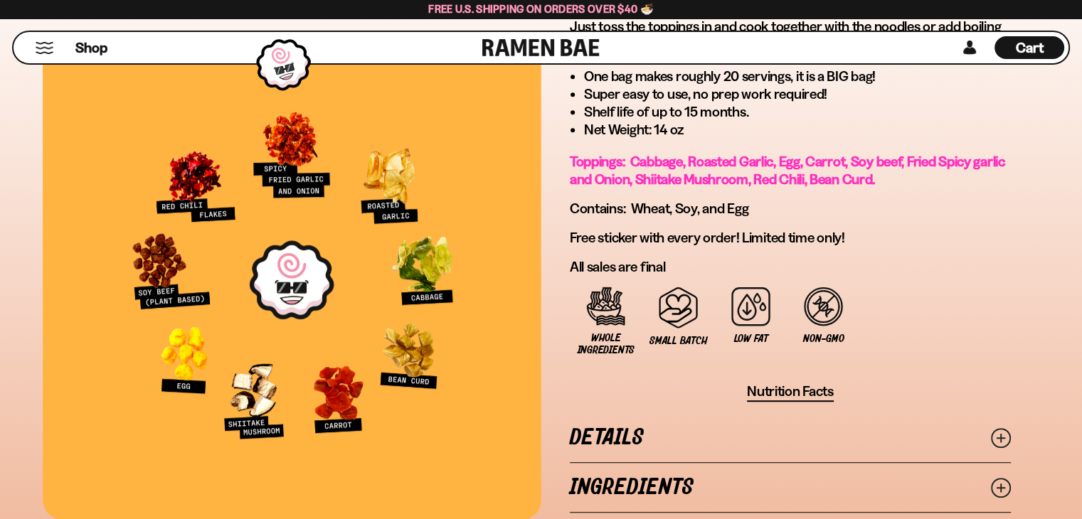
scroll to position [854, 0]
